Goal: Find specific page/section: Find specific page/section

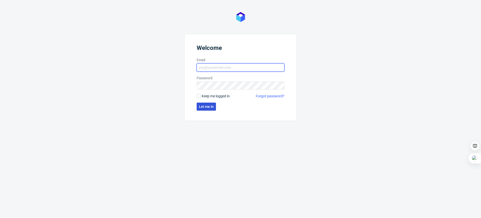
type input "[EMAIL_ADDRESS][PERSON_NAME][DOMAIN_NAME]"
click at [209, 105] on span "Let me in" at bounding box center [206, 107] width 15 height 4
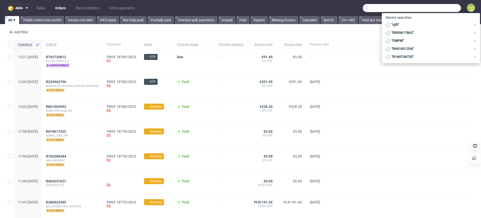
click at [435, 9] on input "text" at bounding box center [412, 8] width 98 height 8
paste input "ZSCZ"
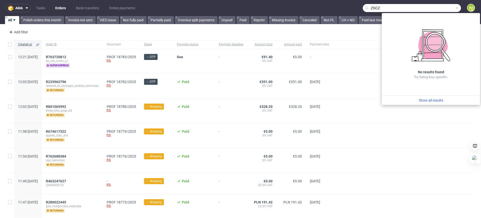
type input "ZSCZ"
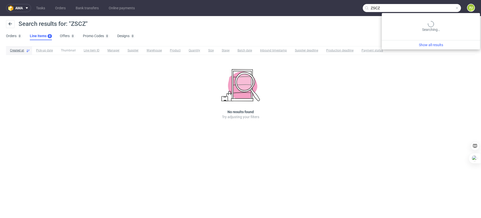
click at [452, 6] on input "ZSCZ" at bounding box center [412, 8] width 98 height 8
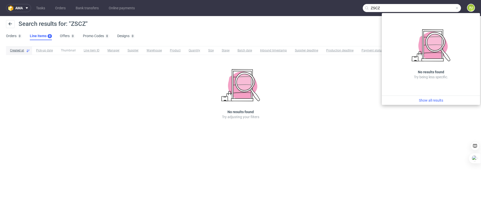
drag, startPoint x: 392, startPoint y: 6, endPoint x: 278, endPoint y: 6, distance: 113.2
click at [279, 6] on nav "ama Tasks Orders Bank transfers Online payments ZSCZ PJ" at bounding box center [240, 8] width 481 height 16
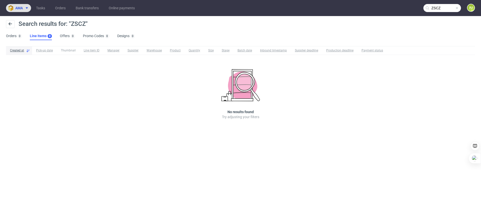
click at [24, 8] on span at bounding box center [26, 8] width 6 height 4
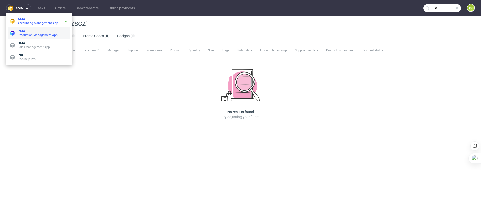
click at [20, 29] on span "PMA" at bounding box center [22, 31] width 8 height 4
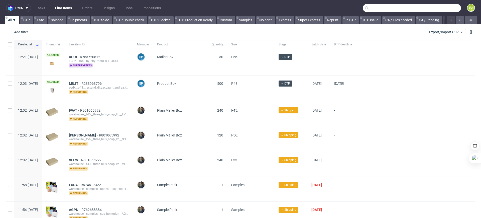
click at [432, 7] on input "text" at bounding box center [412, 8] width 98 height 8
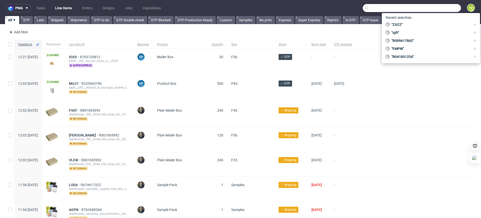
paste input "ZSCZ"
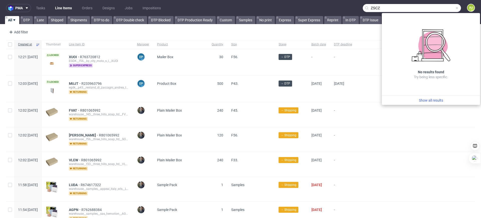
type input "ZSCZ"
